Goal: Task Accomplishment & Management: Use online tool/utility

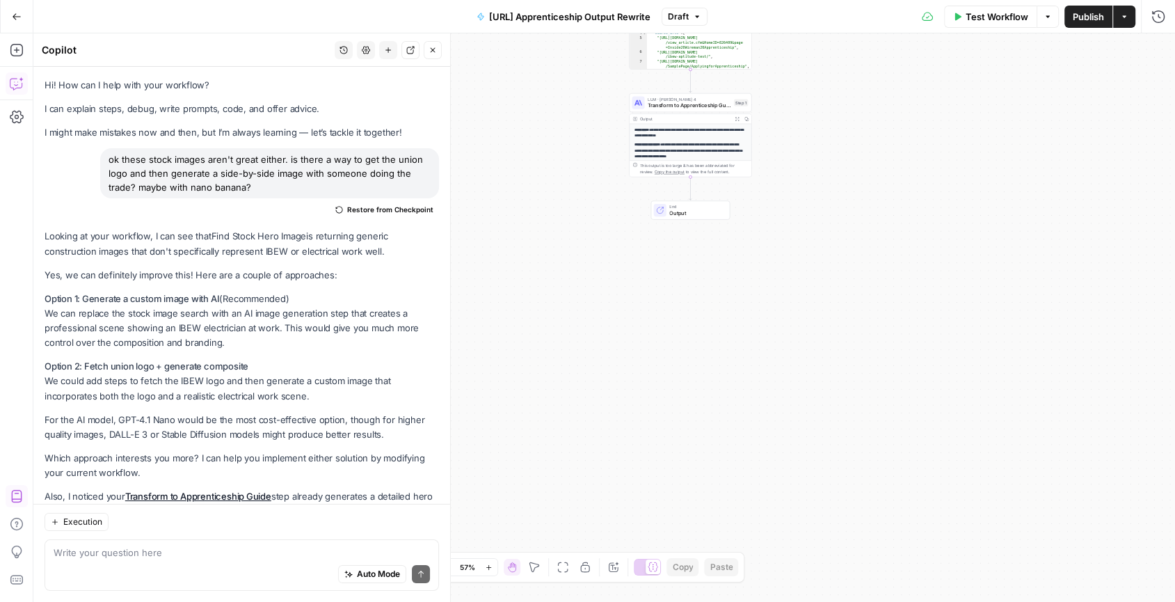
scroll to position [2975, 0]
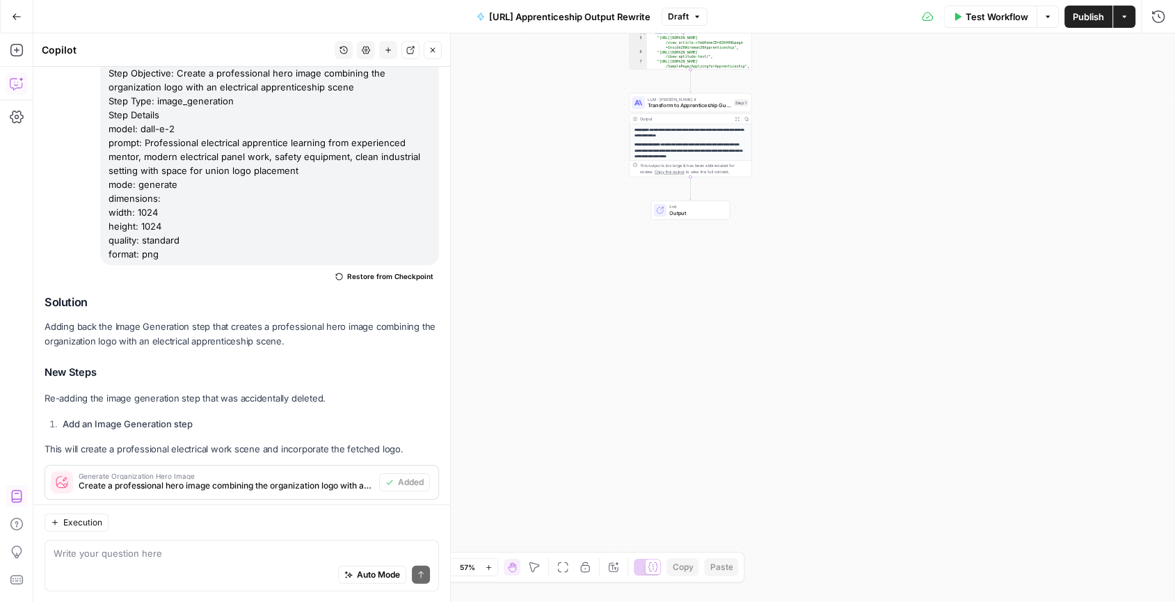
click at [1098, 16] on span "Publish" at bounding box center [1088, 17] width 31 height 14
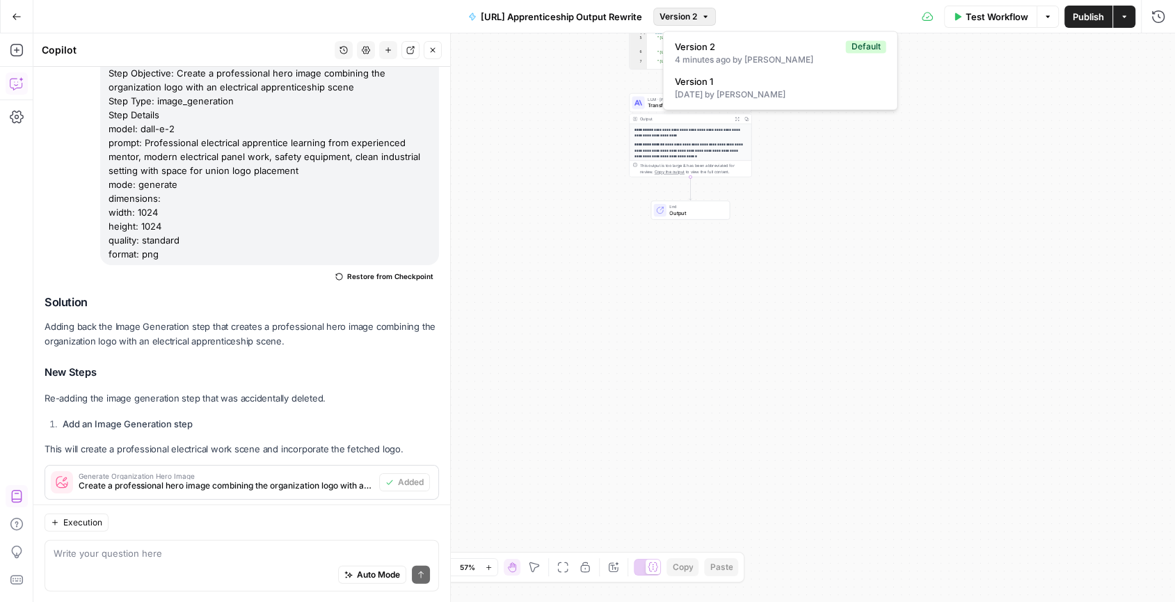
click at [697, 18] on span "Version 2" at bounding box center [679, 16] width 38 height 13
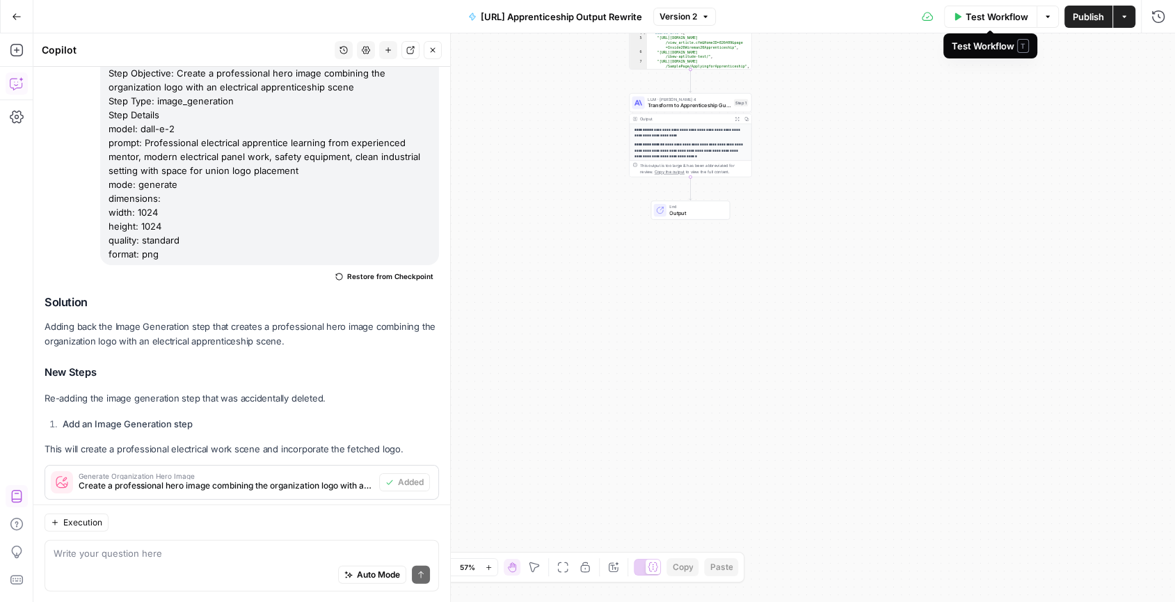
click at [1118, 19] on button "Actions" at bounding box center [1125, 17] width 22 height 22
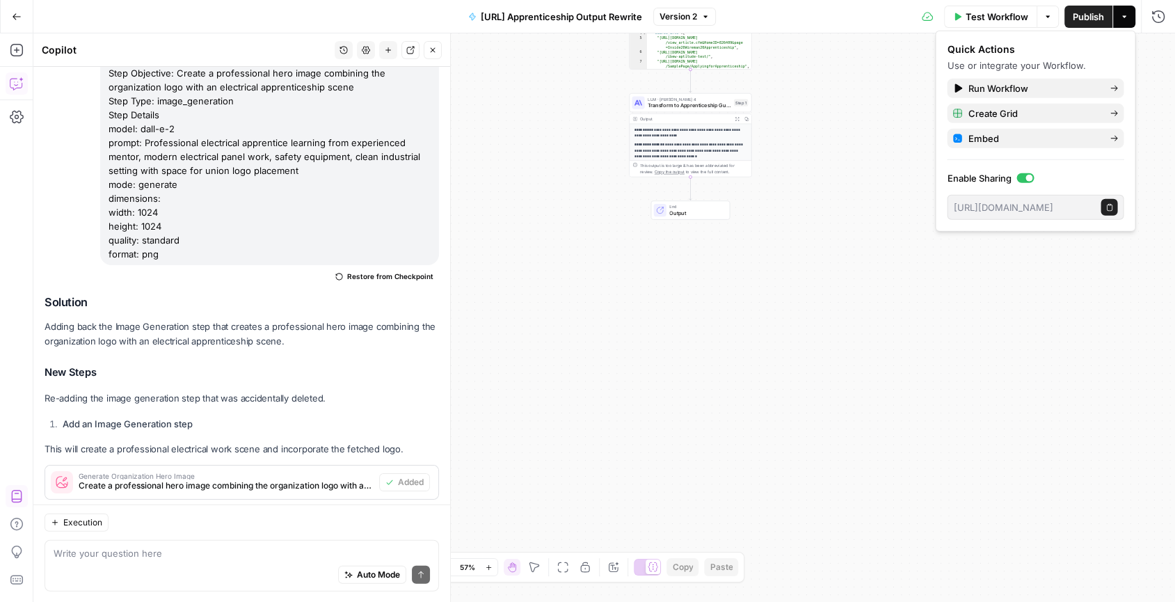
click at [1118, 19] on button "Actions" at bounding box center [1125, 17] width 22 height 22
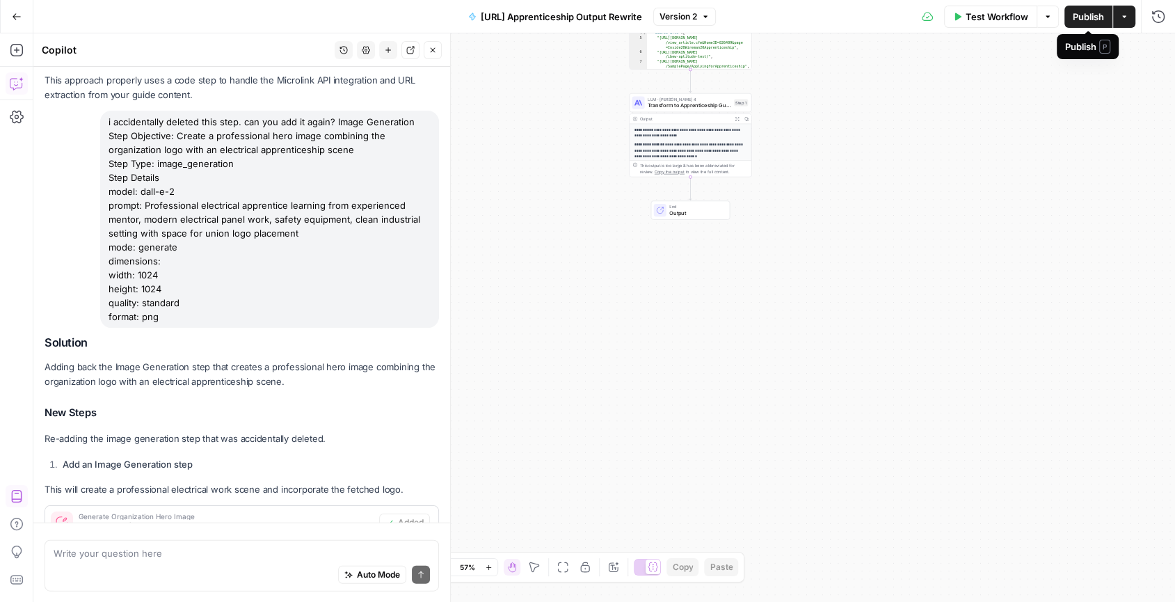
scroll to position [2975, 0]
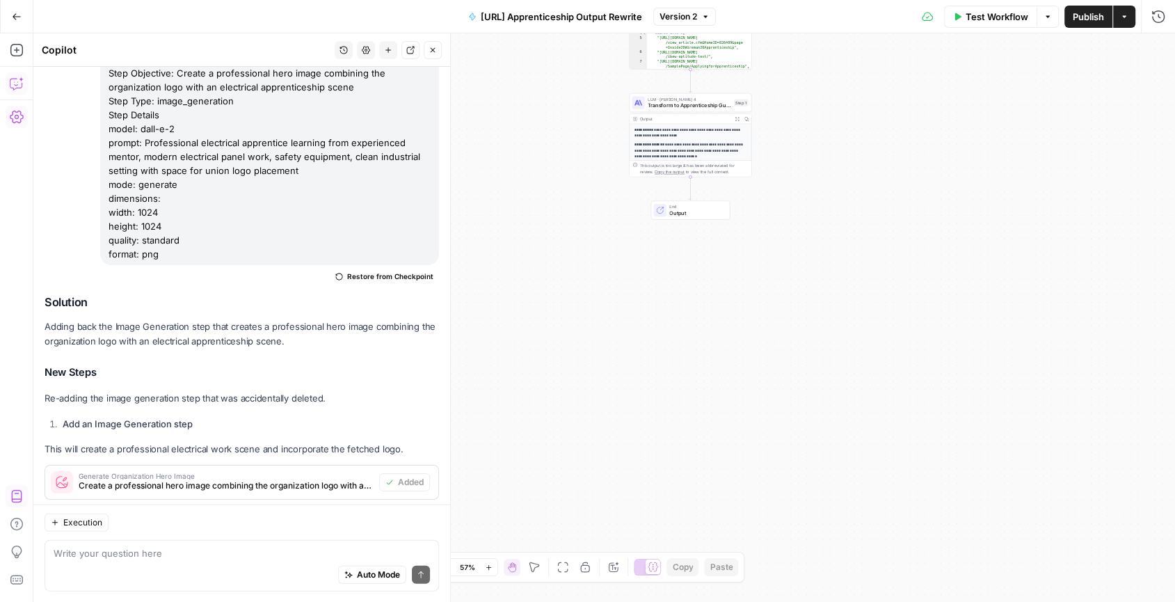
click at [11, 119] on icon "button" at bounding box center [17, 117] width 14 height 14
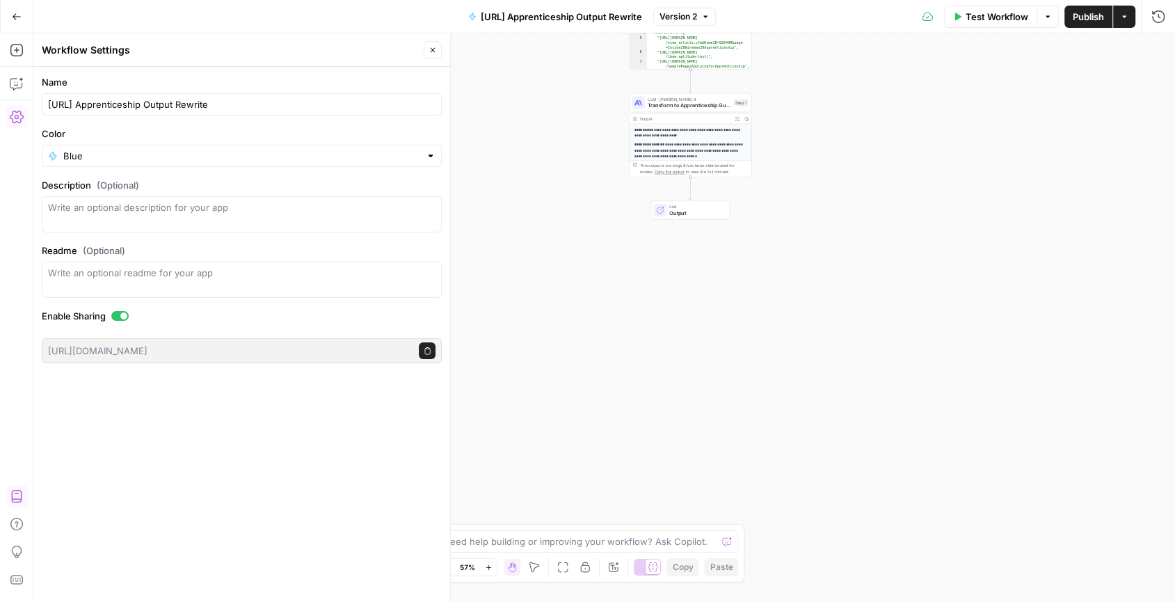
click at [681, 15] on span "Version 2" at bounding box center [679, 16] width 38 height 13
click at [1021, 152] on div "**********" at bounding box center [604, 317] width 1142 height 569
click at [1126, 22] on button "Actions" at bounding box center [1125, 17] width 22 height 22
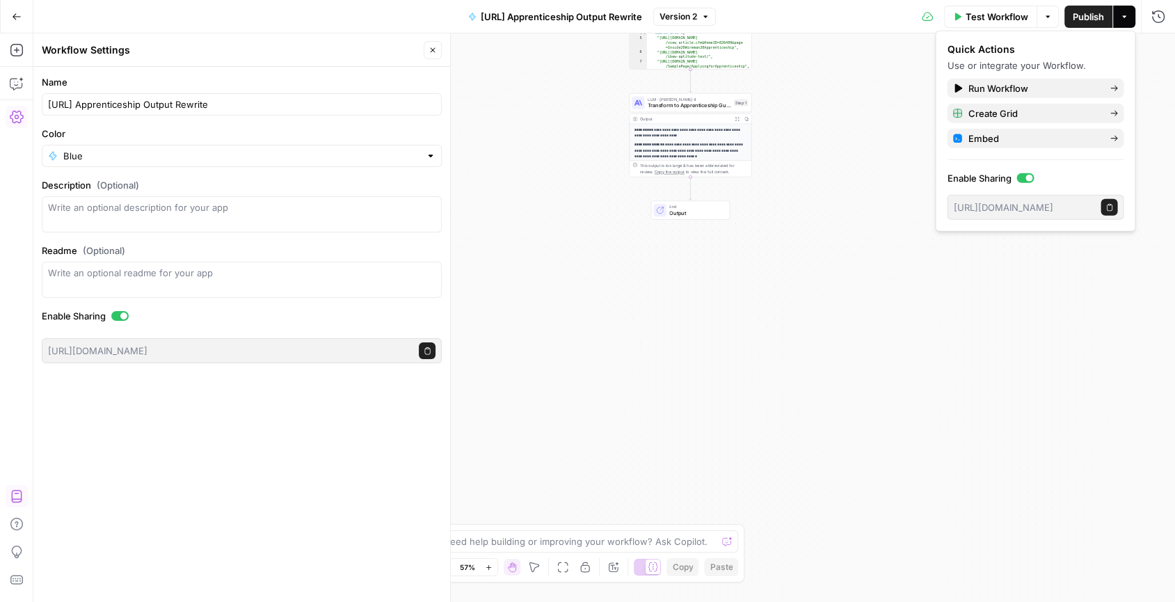
click at [1126, 22] on button "Actions" at bounding box center [1125, 17] width 22 height 22
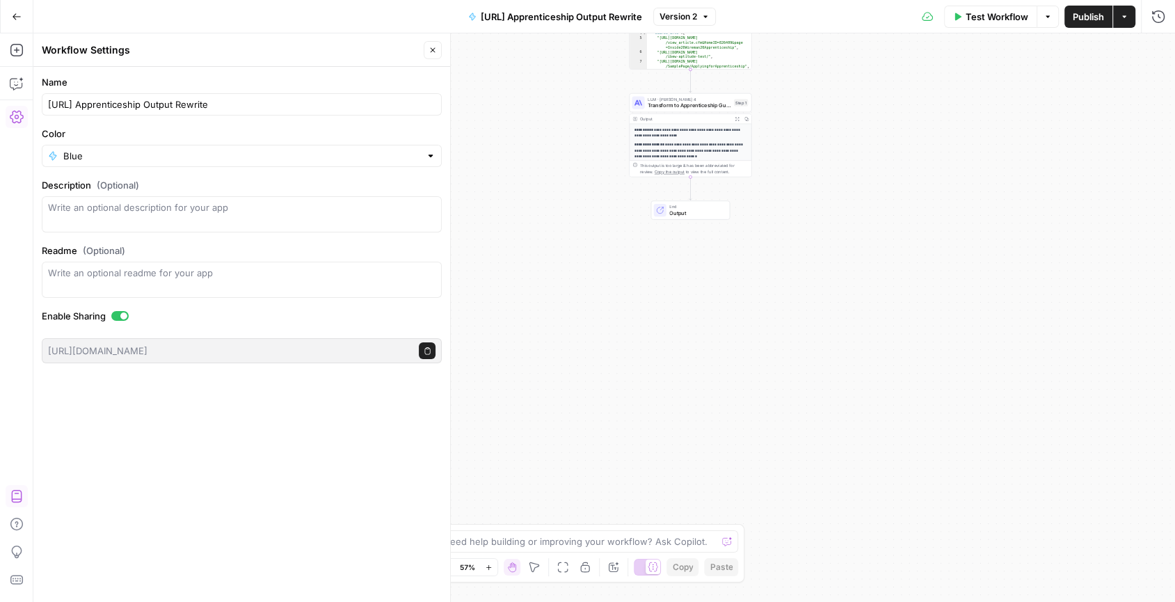
click at [720, 137] on p "**********" at bounding box center [691, 133] width 113 height 12
click at [713, 103] on span "Transform to Apprenticeship Guide" at bounding box center [689, 106] width 83 height 8
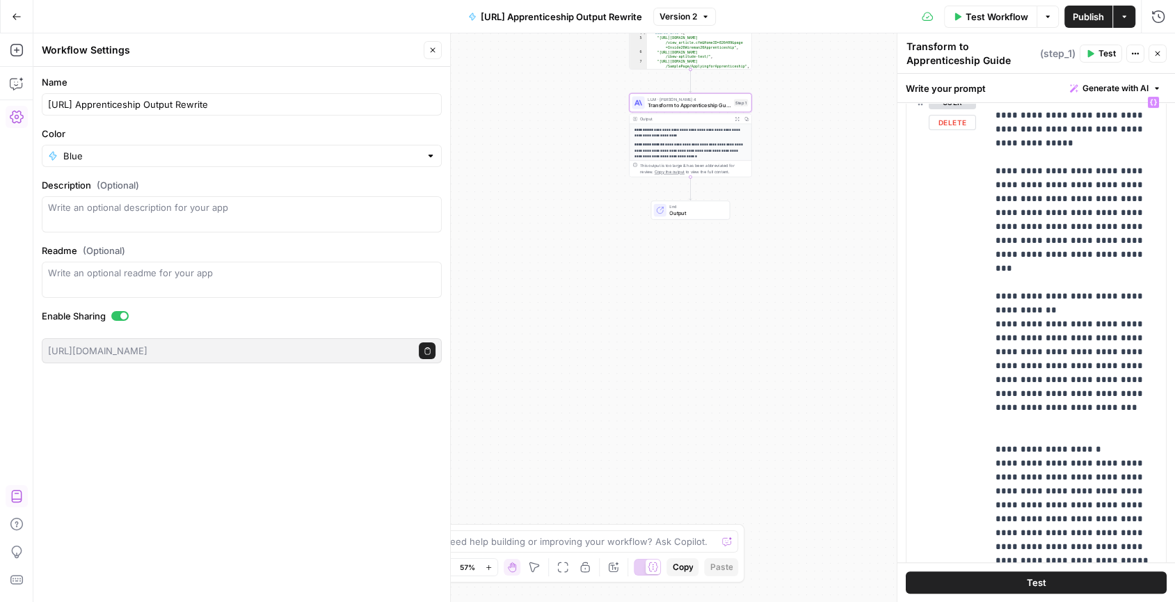
scroll to position [3327, 0]
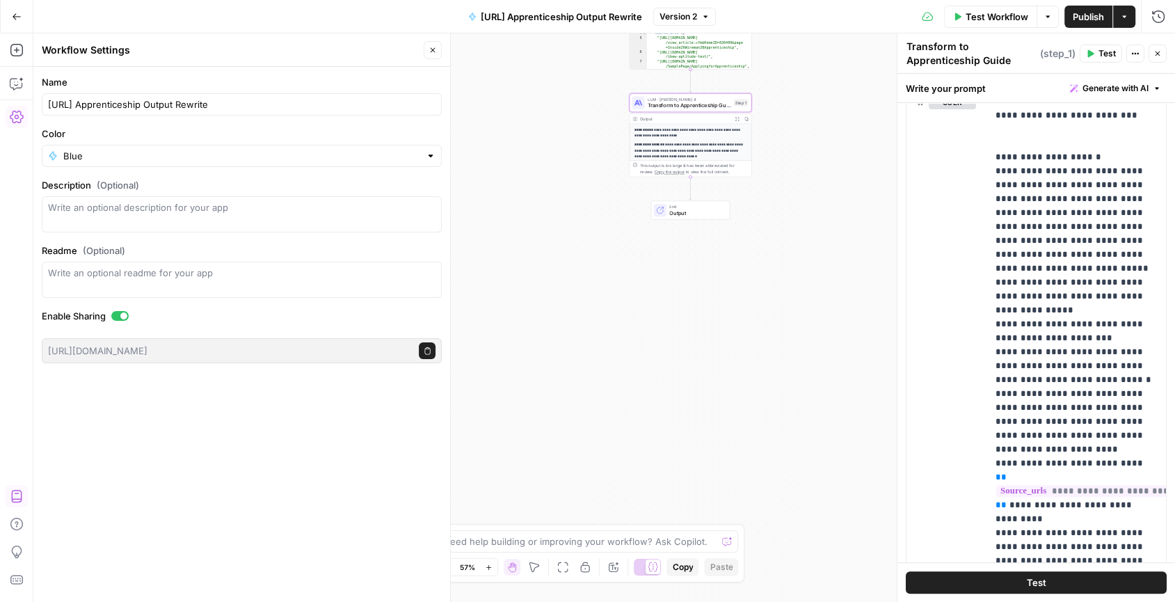
click at [19, 10] on button "Go Back" at bounding box center [16, 16] width 25 height 25
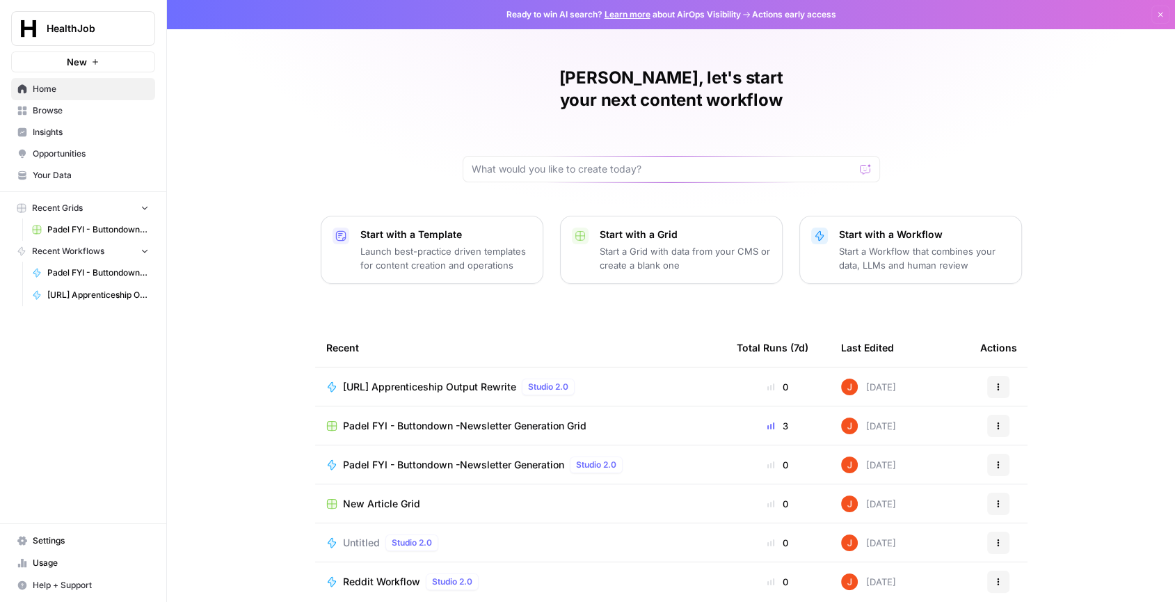
click at [454, 380] on span "[URL] Apprenticeship Output Rewrite" at bounding box center [429, 387] width 173 height 14
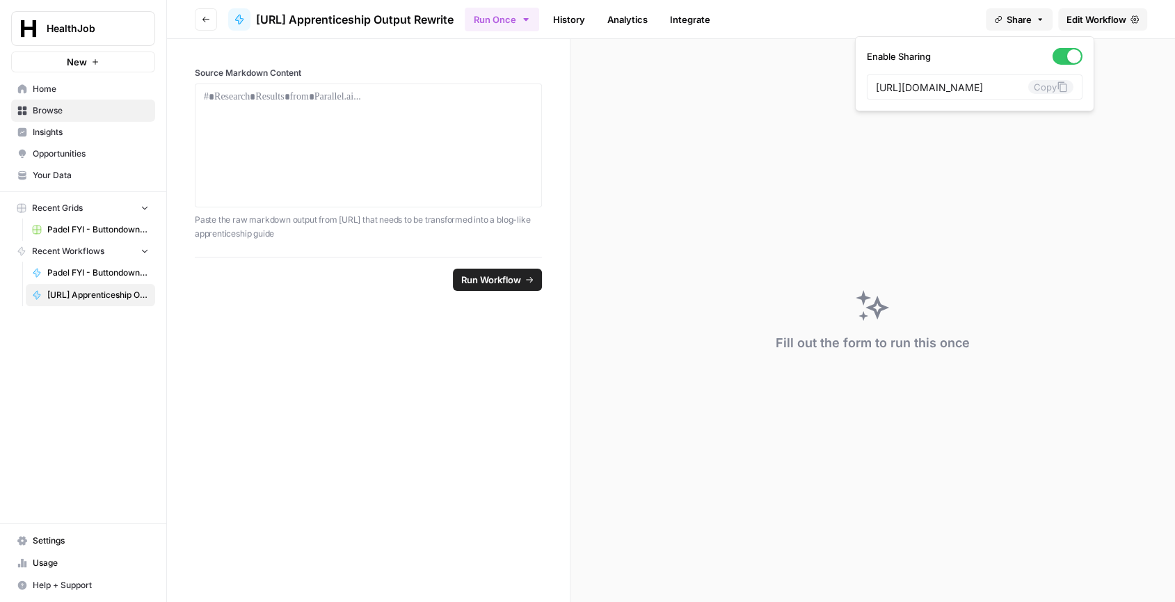
click at [1020, 22] on span "Share" at bounding box center [1019, 20] width 25 height 14
click at [706, 16] on link "Integrate" at bounding box center [690, 19] width 57 height 22
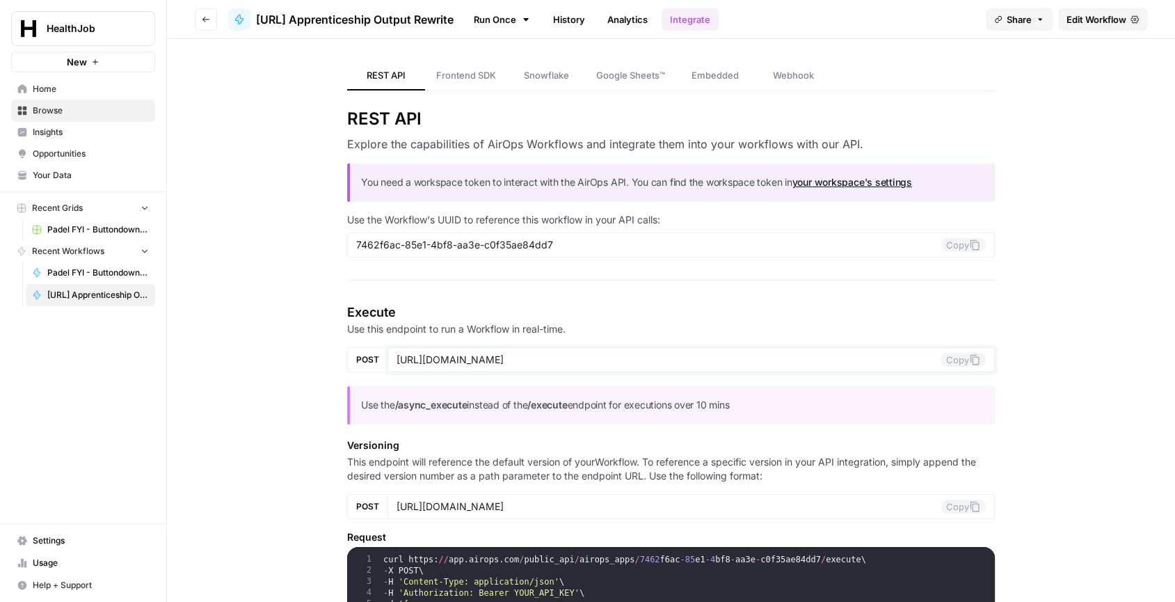
click at [965, 360] on button "Copy" at bounding box center [963, 360] width 45 height 14
click at [1106, 17] on span "Edit Workflow" at bounding box center [1097, 20] width 60 height 14
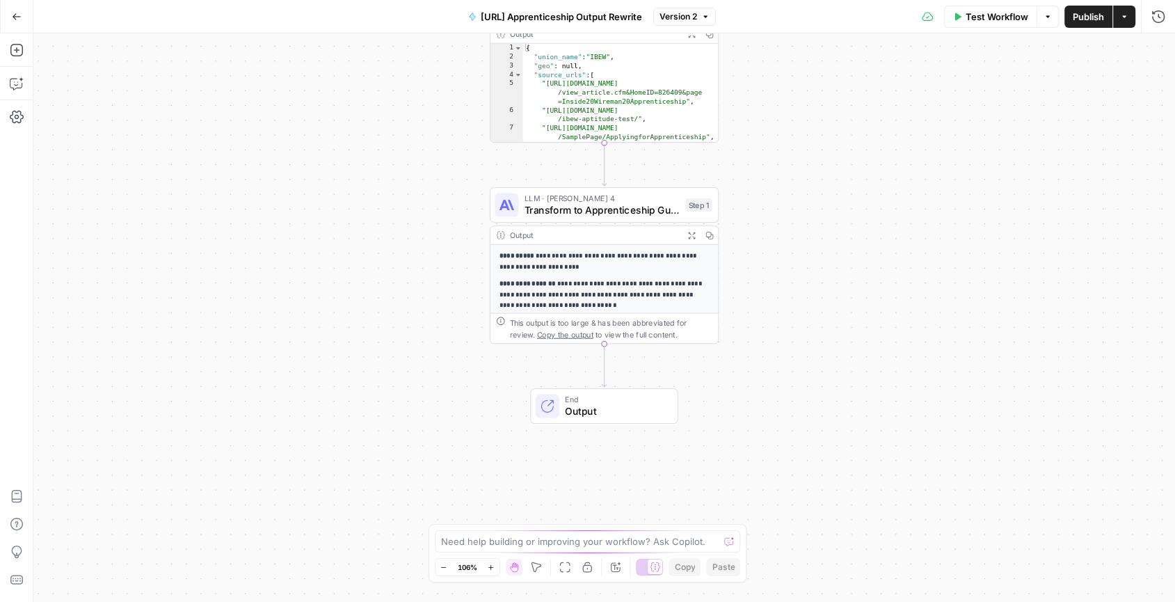
click at [636, 276] on div "**********" at bounding box center [605, 349] width 228 height 209
click at [695, 235] on icon "button" at bounding box center [692, 235] width 8 height 8
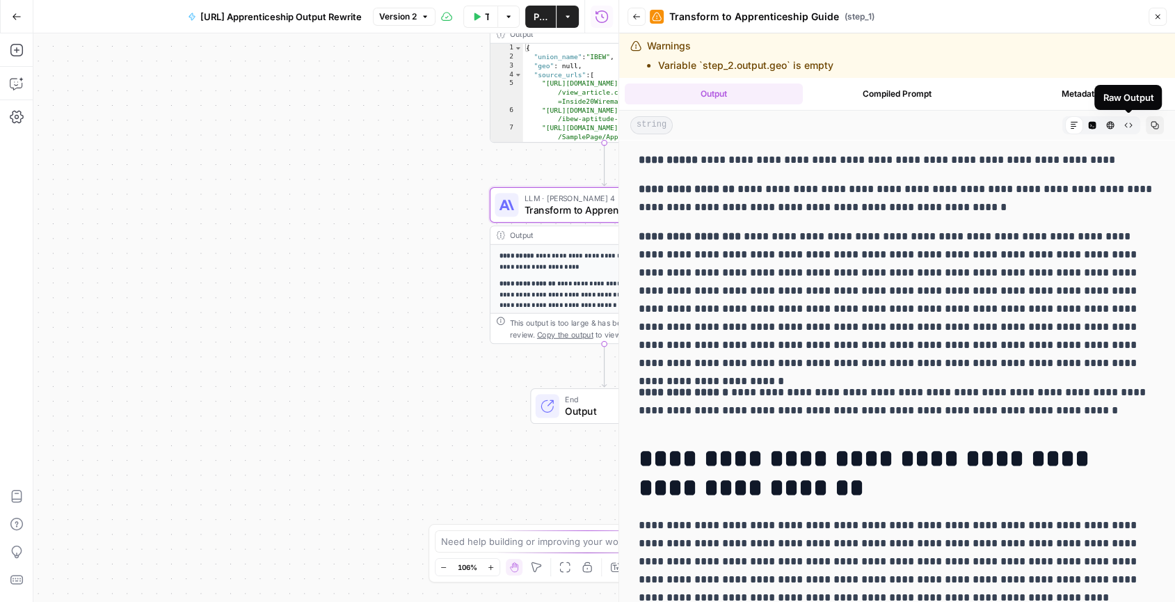
click at [1132, 125] on icon "button" at bounding box center [1129, 125] width 8 height 8
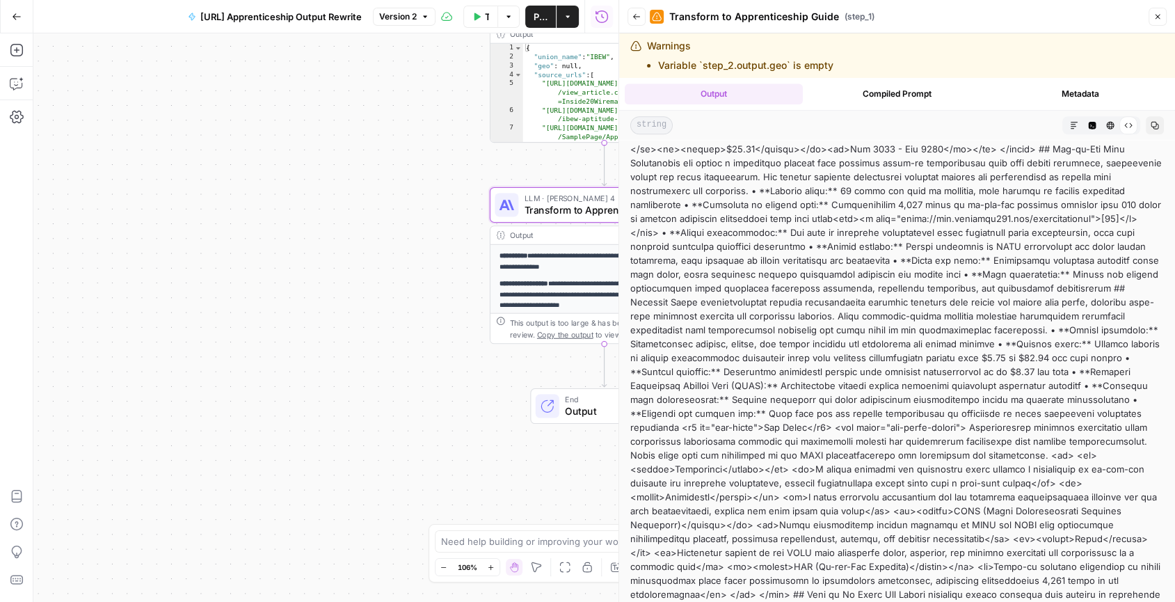
scroll to position [1305, 0]
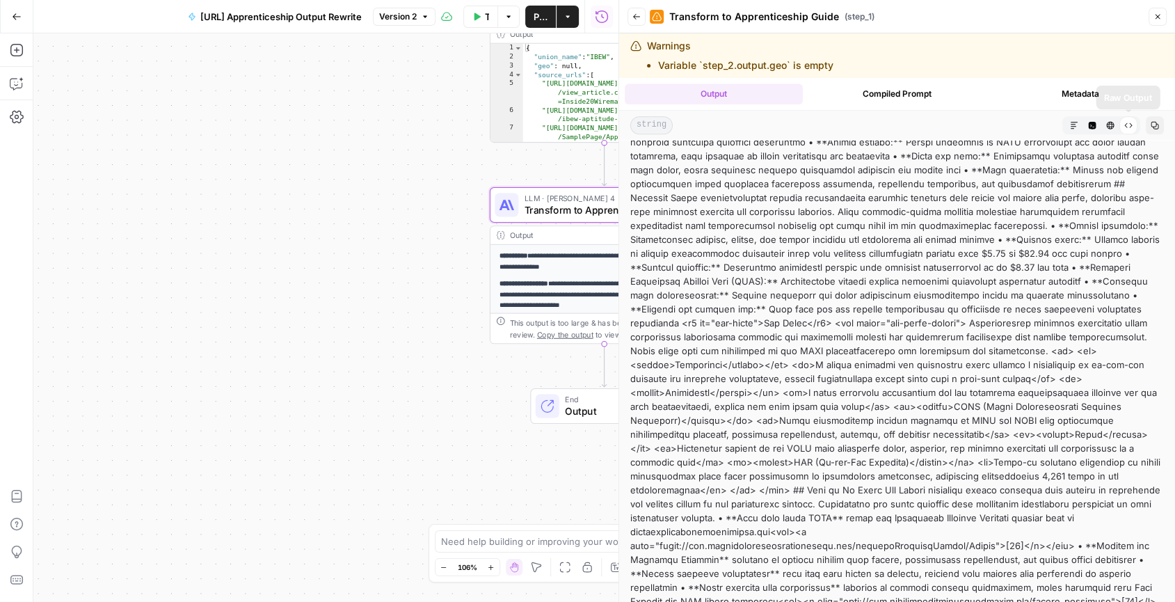
click at [1130, 127] on icon at bounding box center [1129, 125] width 8 height 8
click at [1154, 124] on icon "button" at bounding box center [1155, 125] width 8 height 8
